Goal: Check status

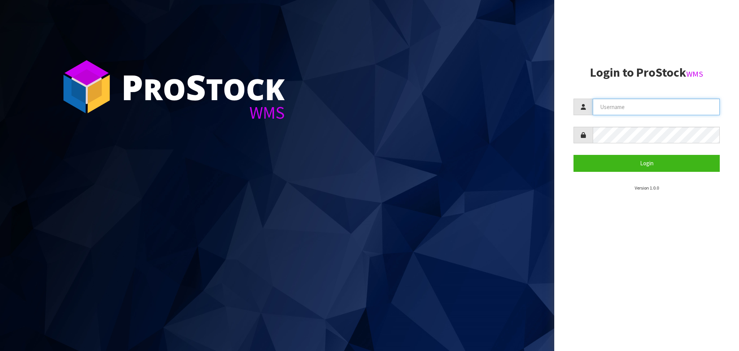
click at [613, 103] on input "text" at bounding box center [656, 107] width 127 height 17
type input "PACIFICBIOLOGICS"
click at [574, 155] on button "Login" at bounding box center [647, 163] width 146 height 17
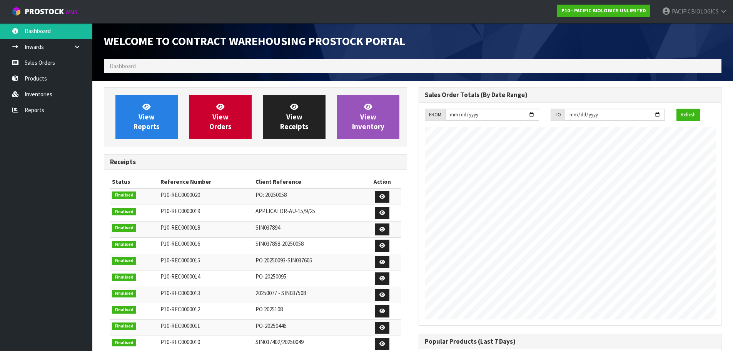
scroll to position [315, 315]
click at [54, 112] on link "Reports" at bounding box center [46, 110] width 92 height 16
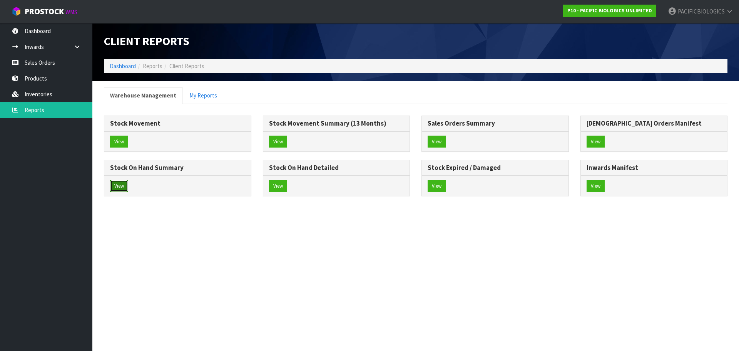
click at [126, 188] on button "View" at bounding box center [119, 186] width 18 height 12
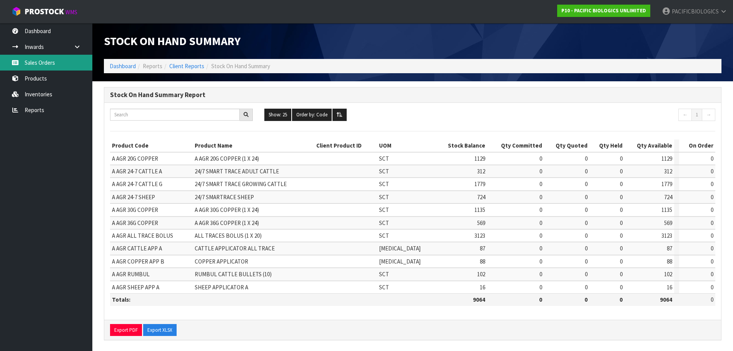
click at [32, 61] on link "Sales Orders" at bounding box center [46, 63] width 92 height 16
